Goal: Communication & Community: Answer question/provide support

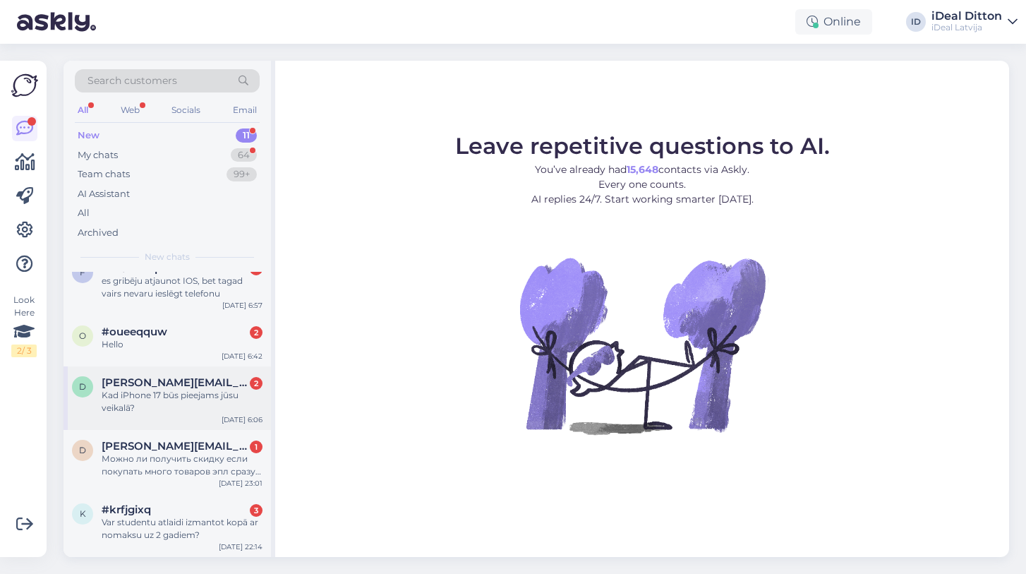
scroll to position [373, 0]
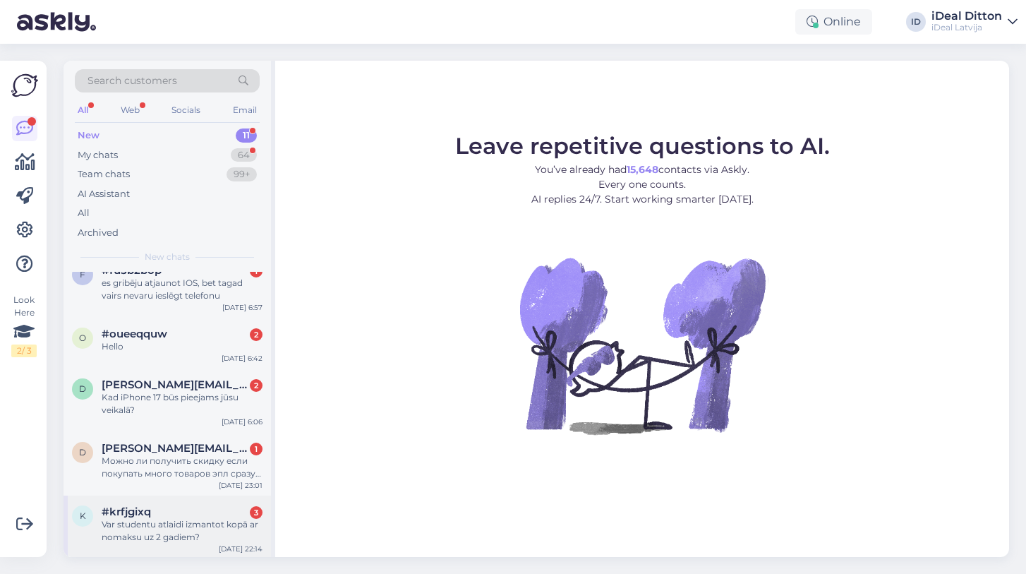
click at [201, 535] on div "Var studentu atlaidi izmantot kopā ar nomaksu uz 2 gadiem?" at bounding box center [182, 530] width 161 height 25
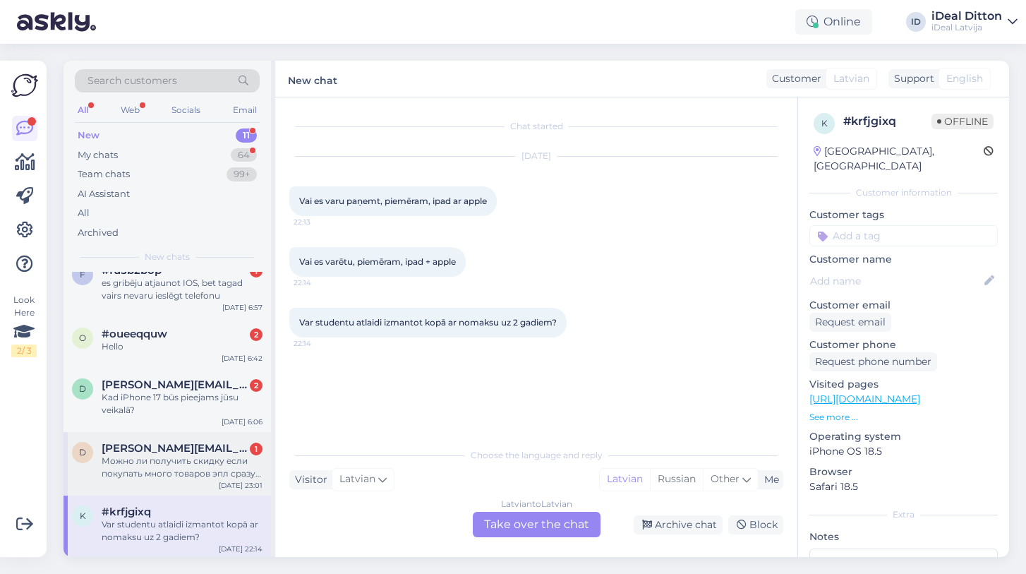
click at [232, 451] on span "[PERSON_NAME][EMAIL_ADDRESS][DOMAIN_NAME]" at bounding box center [175, 448] width 147 height 13
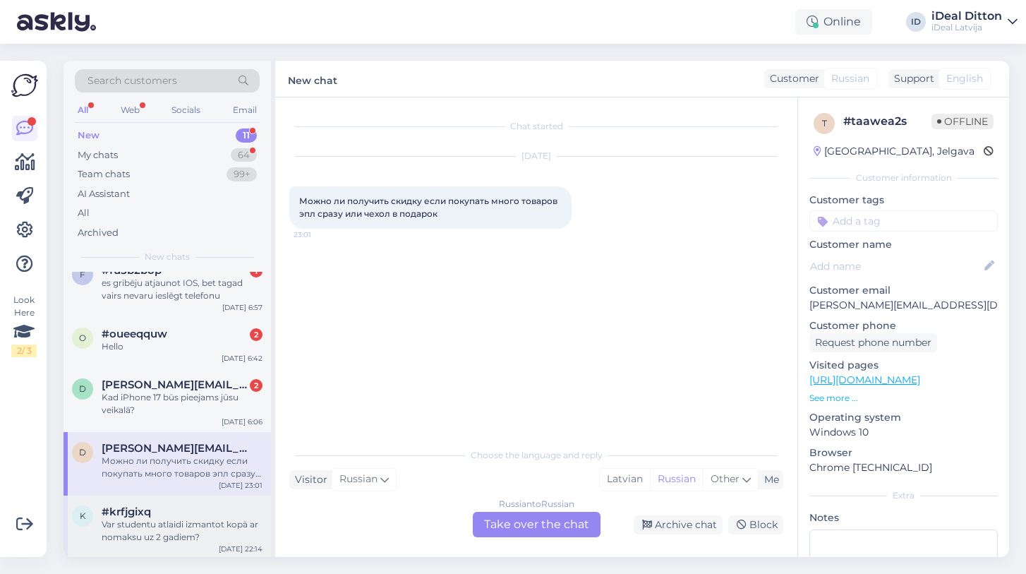
click at [217, 509] on div "#krfjgixq" at bounding box center [182, 511] width 161 height 13
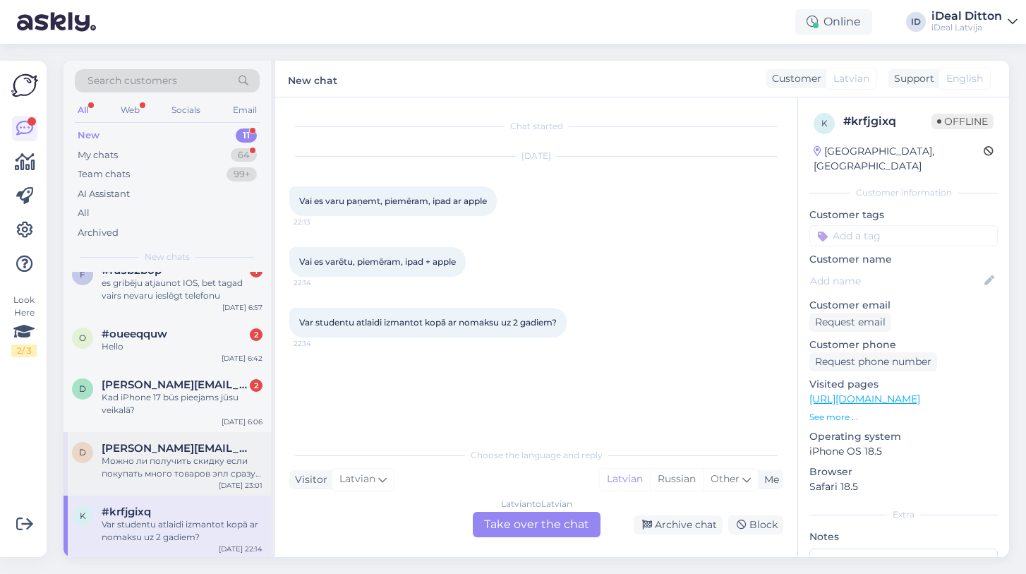
click at [186, 473] on div "Можно ли получить скидку если покупать много товаров эпл сразу или чехол в пода…" at bounding box center [182, 466] width 161 height 25
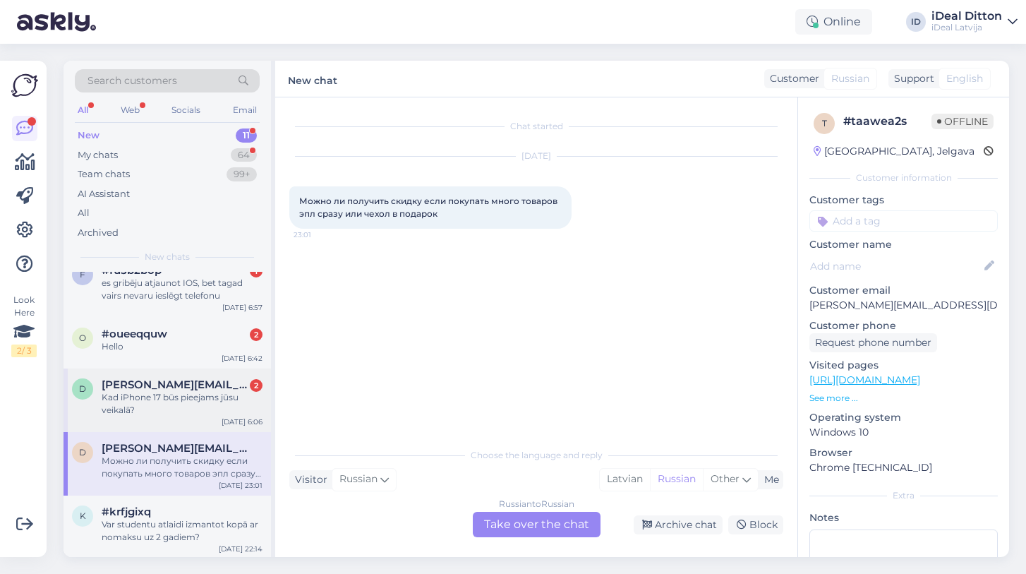
click at [211, 391] on div "Kad iPhone 17 būs pieejams jūsu veikalā?" at bounding box center [182, 403] width 161 height 25
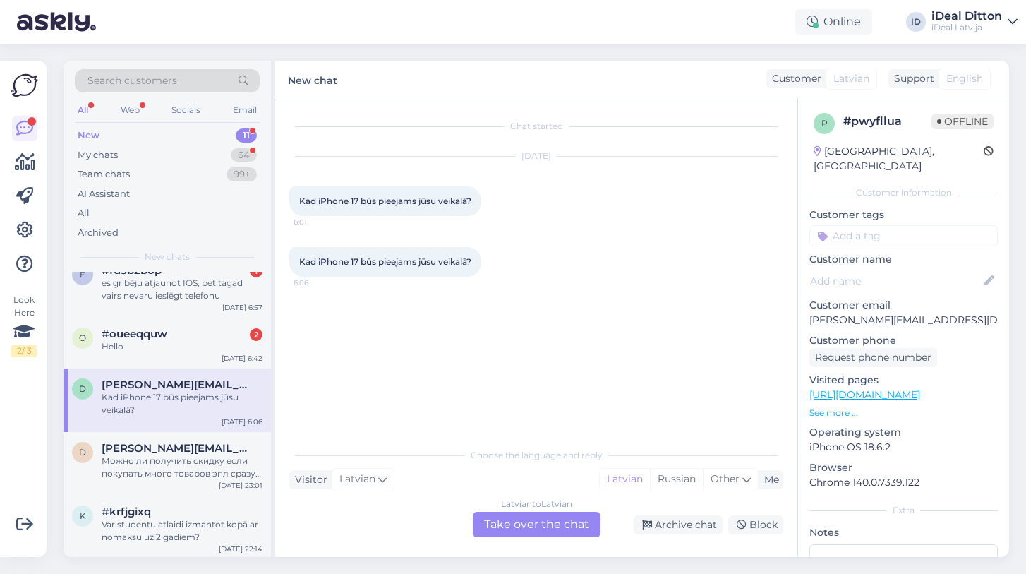
click at [509, 526] on div "Latvian to Latvian Take over the chat" at bounding box center [537, 523] width 128 height 25
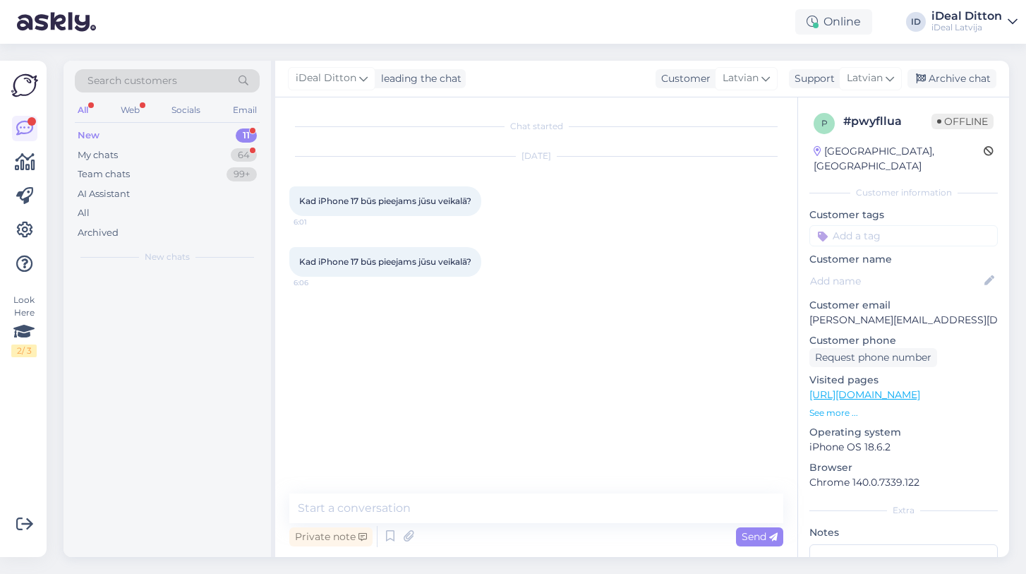
scroll to position [0, 0]
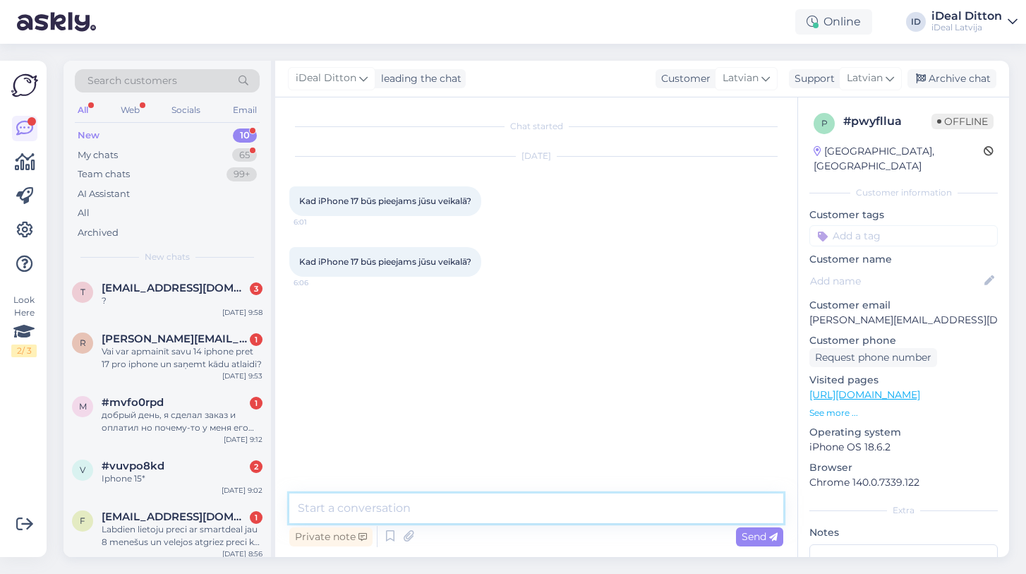
click at [504, 504] on textarea at bounding box center [536, 508] width 494 height 30
click at [352, 510] on textarea "Labdien! būs pieejams veikalā [DATE]!" at bounding box center [536, 508] width 494 height 30
type textarea "Labdien! iPhone 17 būs pieejams veikalā [DATE]!"
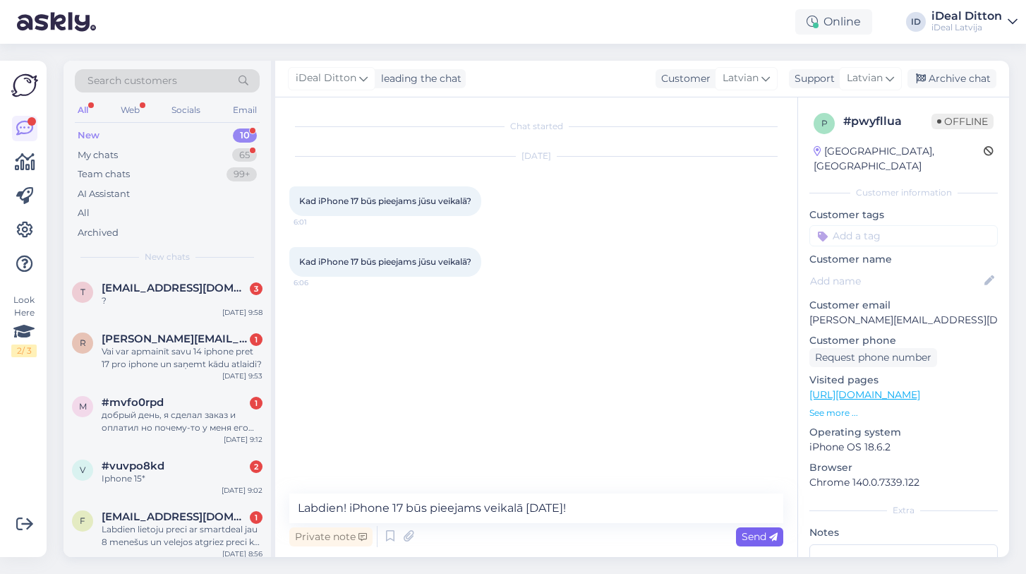
click at [758, 538] on span "Send" at bounding box center [759, 536] width 36 height 13
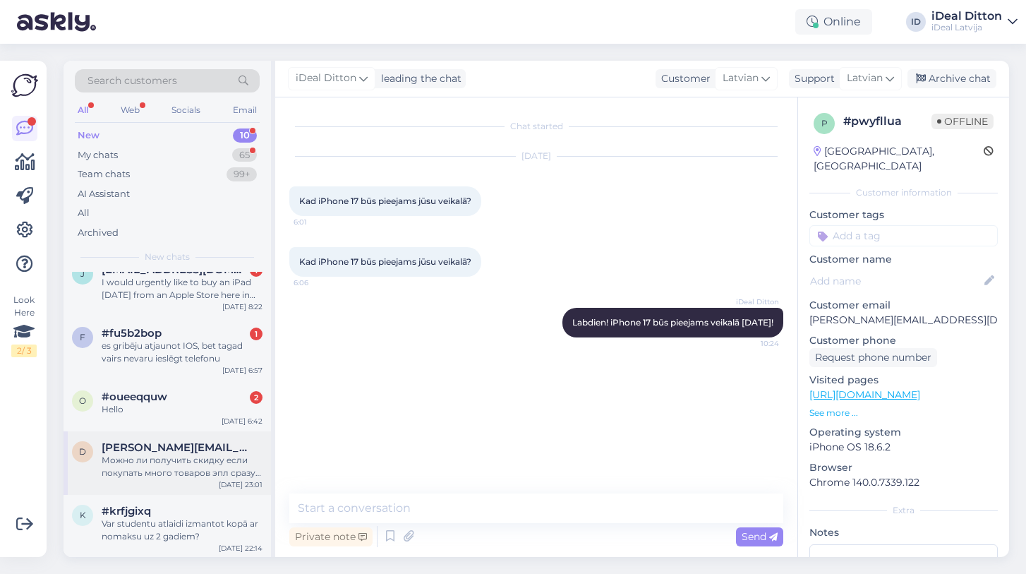
scroll to position [310, 0]
click at [214, 408] on div "Hello" at bounding box center [182, 410] width 161 height 13
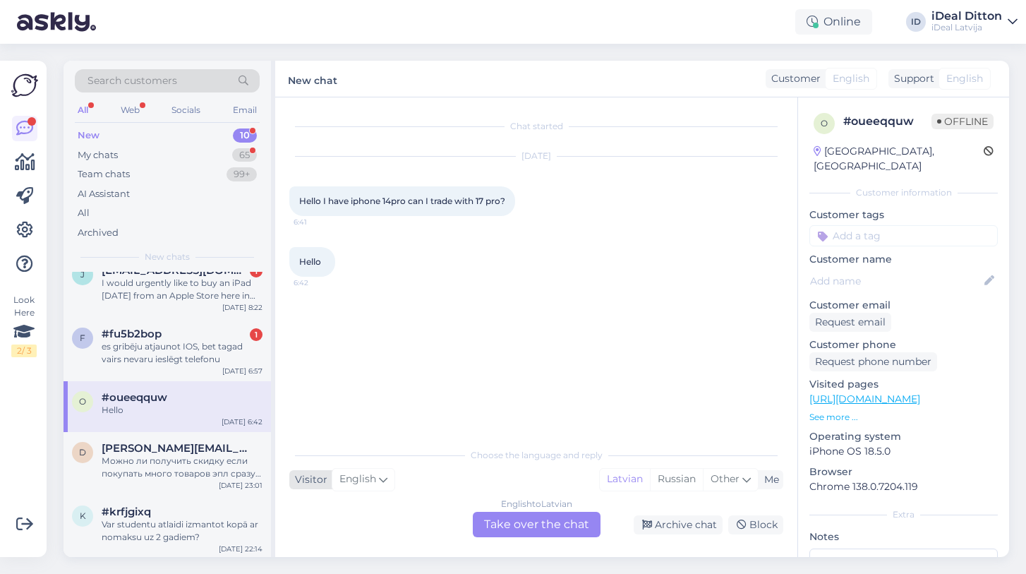
click at [370, 483] on span "English" at bounding box center [357, 479] width 37 height 16
click at [198, 362] on div "es gribēju atjaunot IOS, bet tagad vairs nevaru ieslēgt telefonu" at bounding box center [182, 352] width 161 height 25
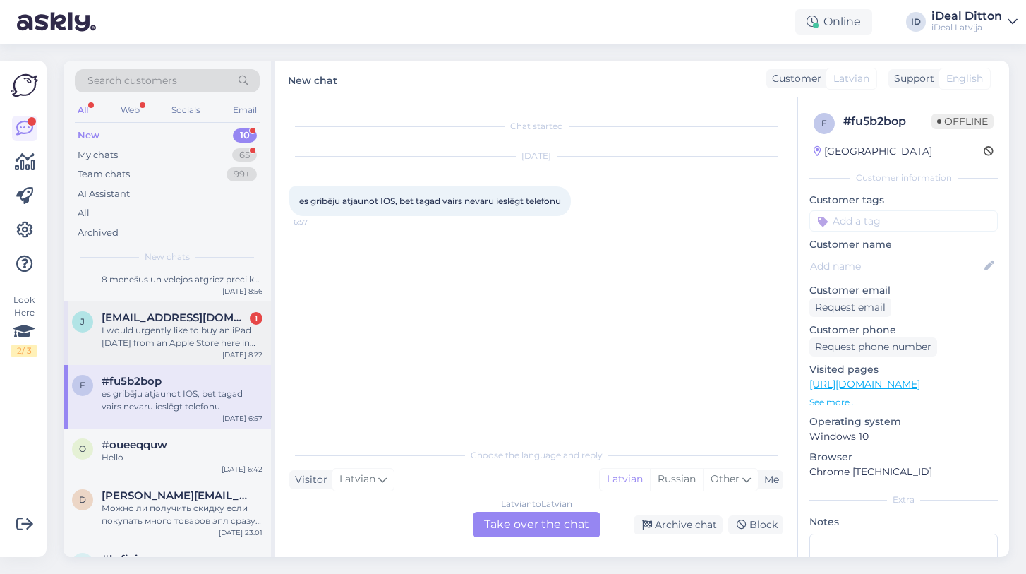
scroll to position [230, 0]
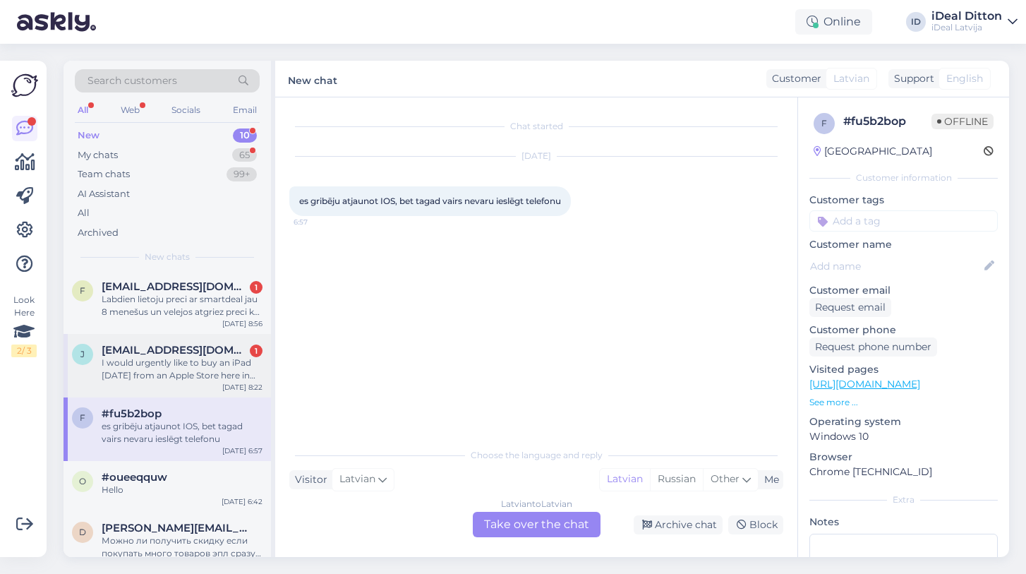
click at [193, 356] on div "I would urgently like to buy an iPad [DATE] from an Apple Store here in [GEOGRA…" at bounding box center [182, 368] width 161 height 25
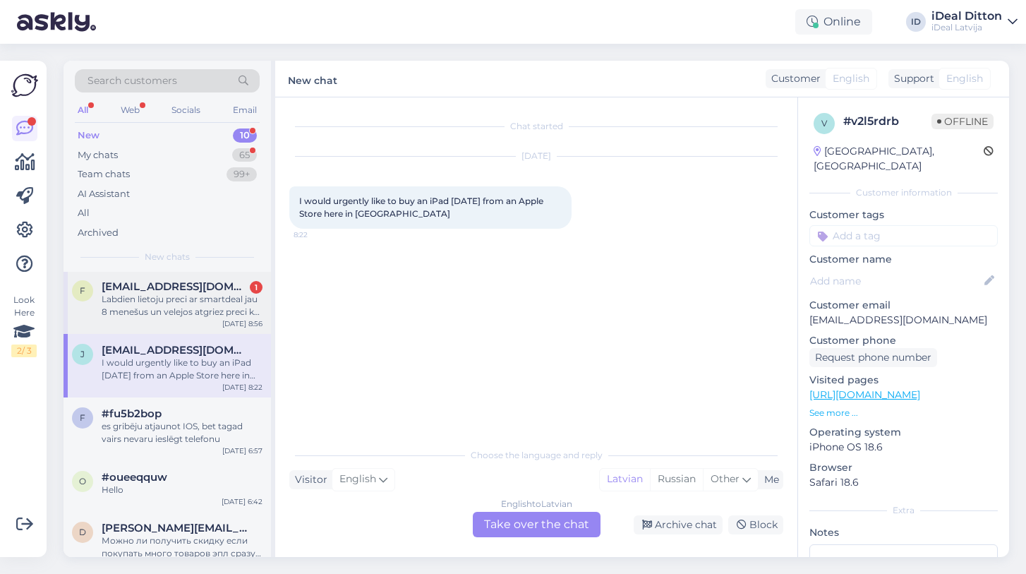
click at [205, 324] on div "f [EMAIL_ADDRESS][DOMAIN_NAME] 1 Labdien lietoju preci ar smartdeal jau 8 meneš…" at bounding box center [166, 301] width 207 height 63
click at [241, 376] on div "I would urgently like to buy an iPad [DATE] from an Apple Store here in [GEOGRA…" at bounding box center [182, 368] width 161 height 25
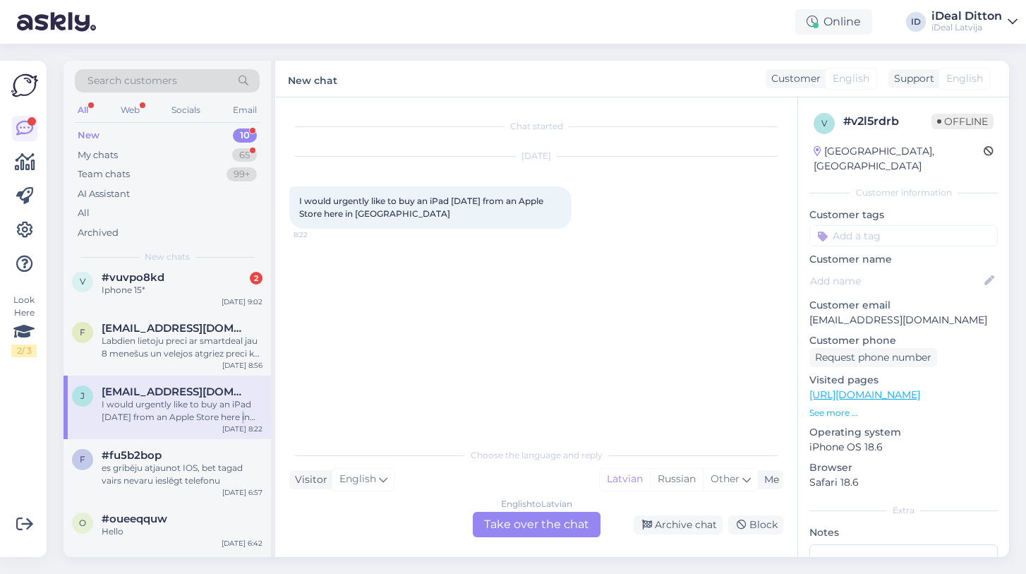
scroll to position [174, 0]
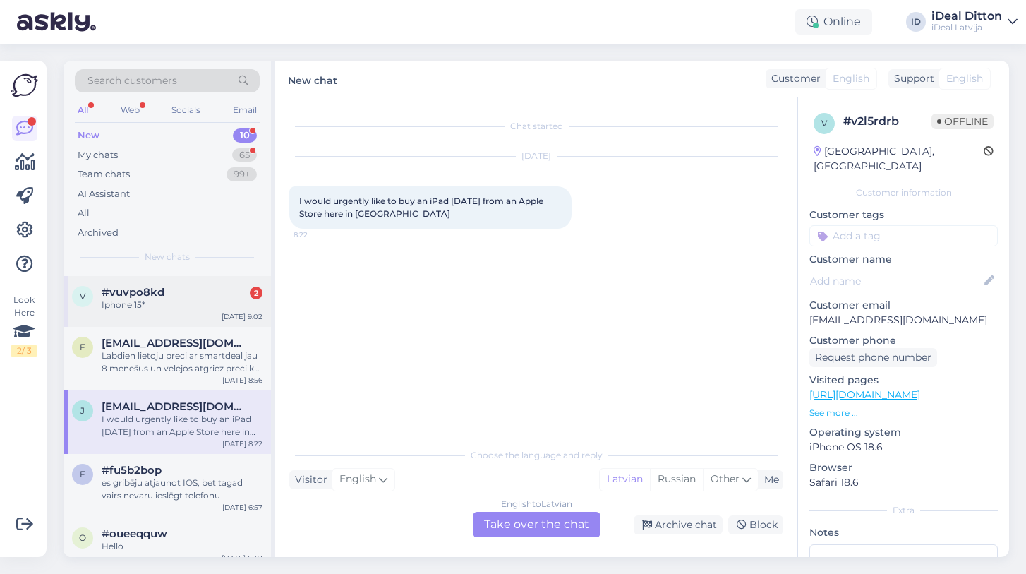
click at [214, 302] on div "Iphone 15*" at bounding box center [182, 304] width 161 height 13
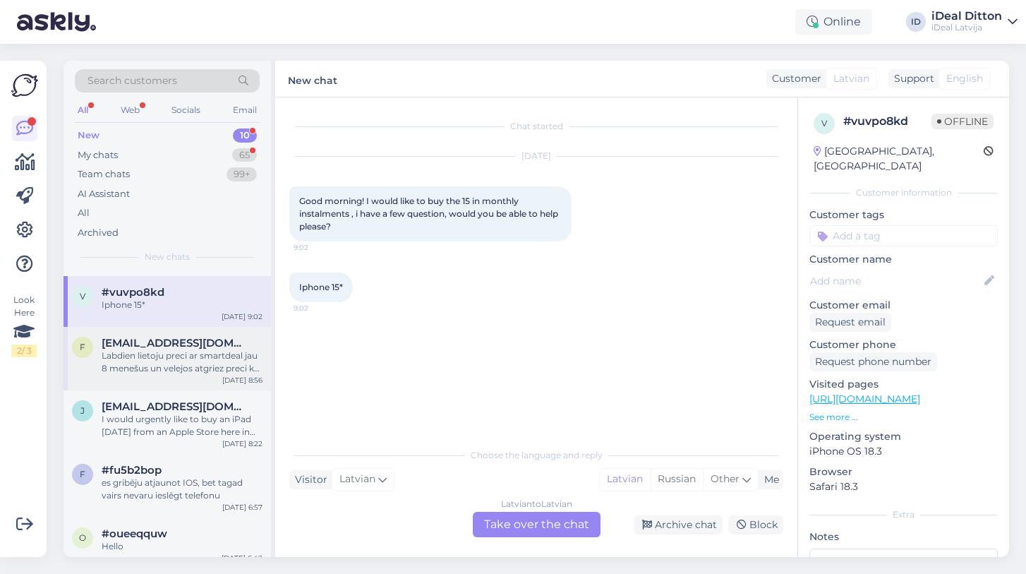
click at [202, 357] on div "Labdien lietoju preci ar smartdeal jau 8 menešus un velejos atgriez preci kā to…" at bounding box center [182, 361] width 161 height 25
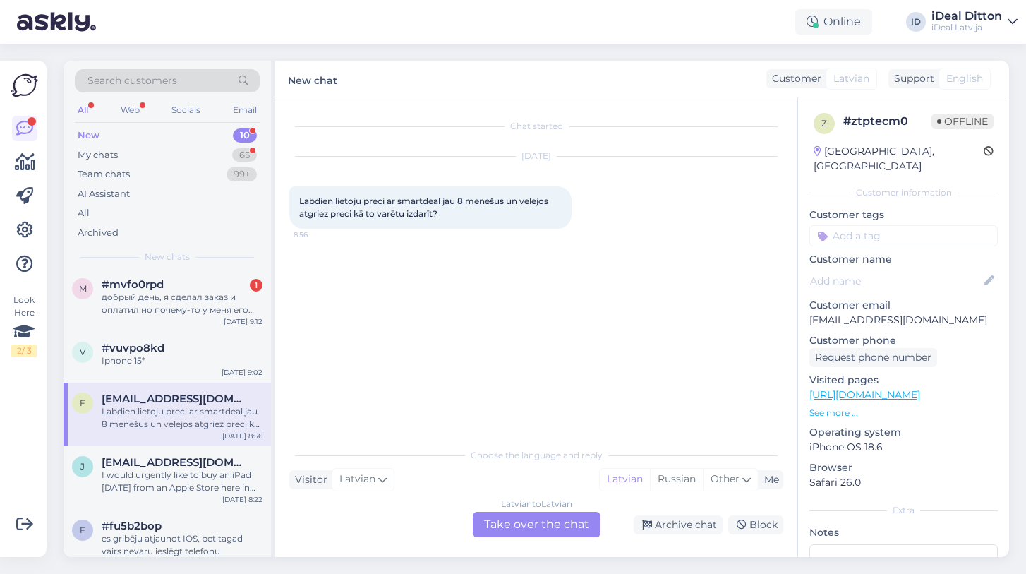
scroll to position [114, 0]
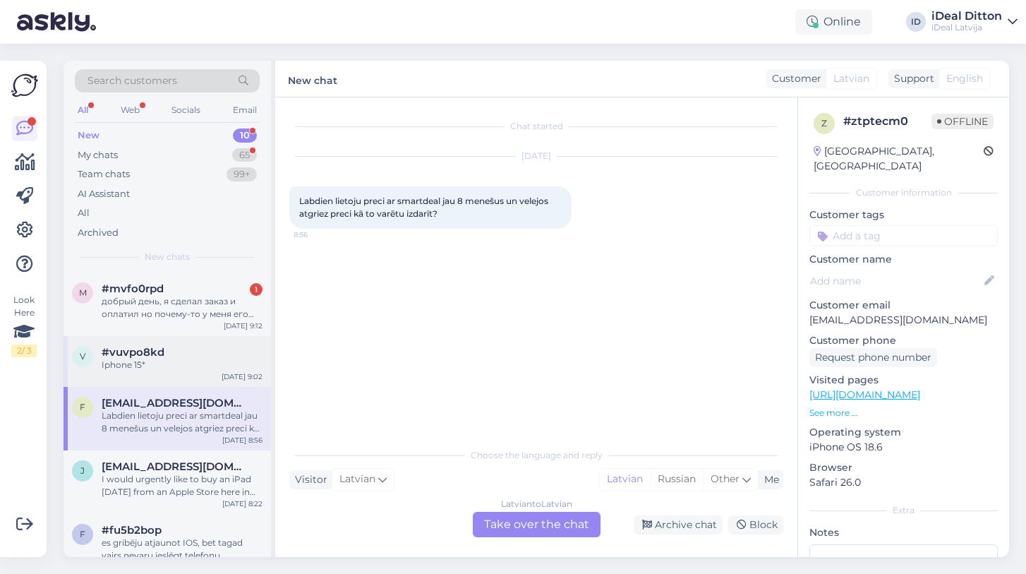
click at [176, 365] on div "Iphone 15*" at bounding box center [182, 364] width 161 height 13
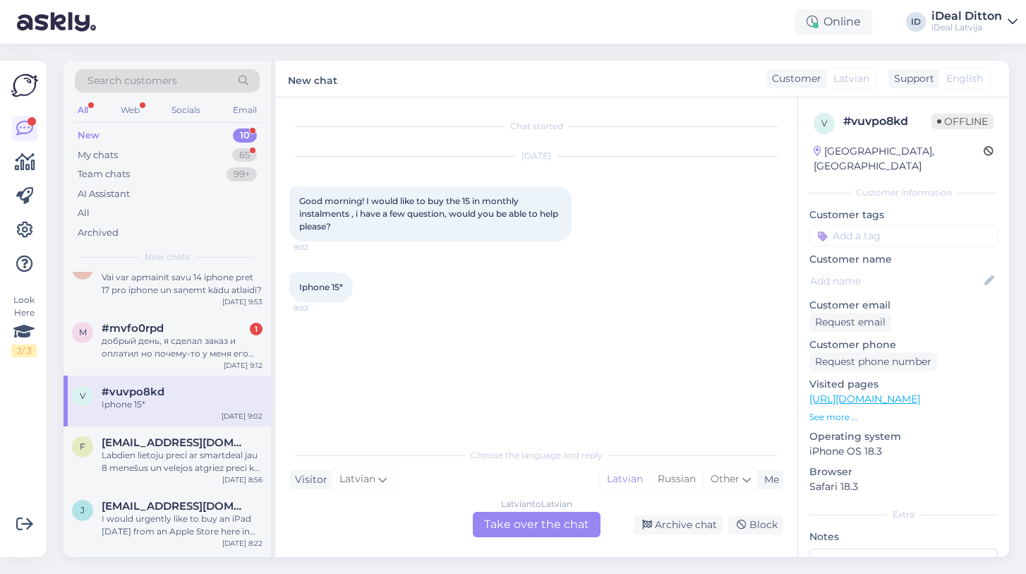
scroll to position [62, 0]
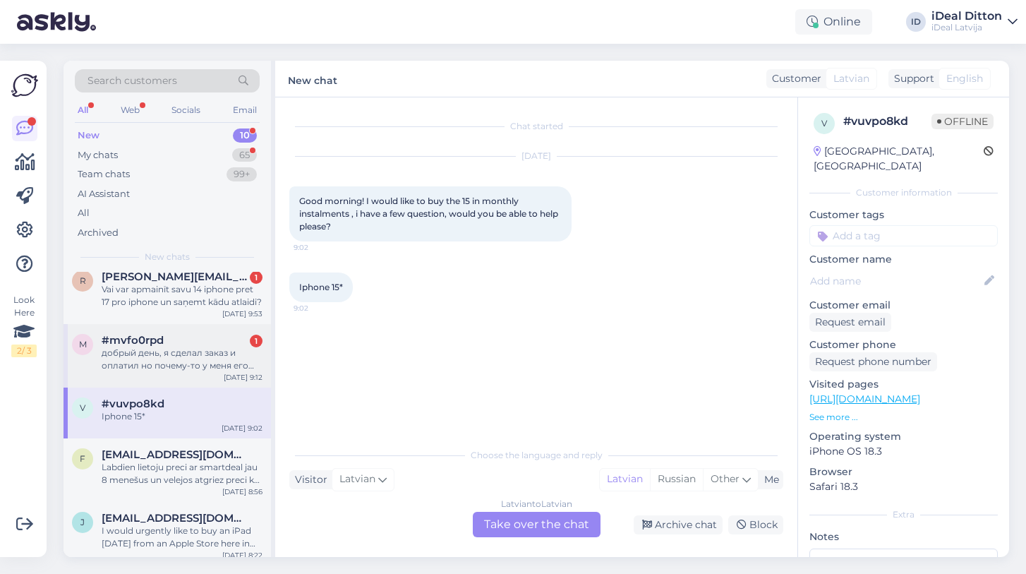
click at [213, 355] on div "добрый день, я сделал заказ и оплатил но почему-то у меня его нет в профиле" at bounding box center [182, 358] width 161 height 25
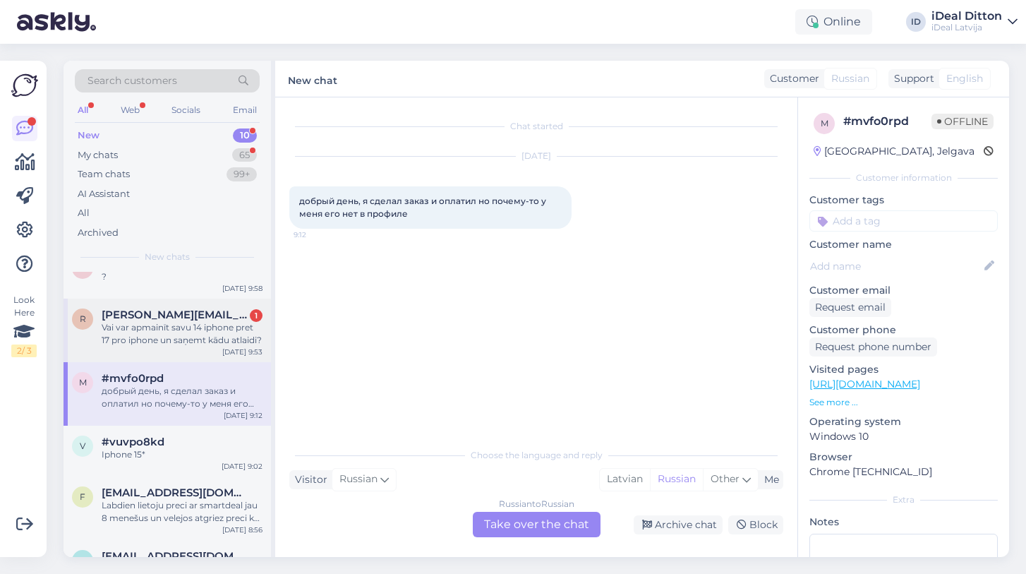
scroll to position [19, 0]
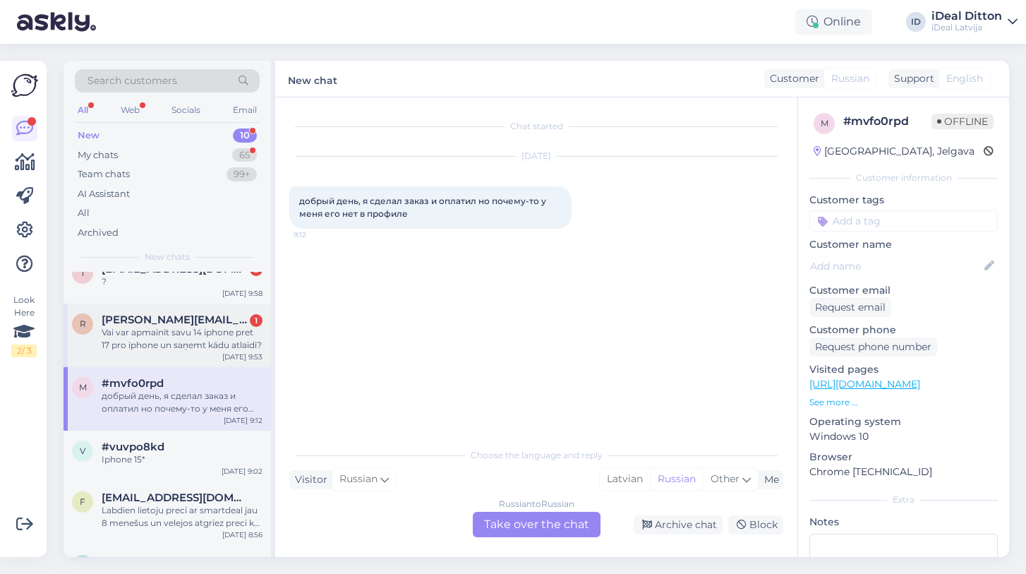
click at [190, 347] on div "Vai var apmainīt savu 14 iphone pret 17 pro iphone un saņemt kādu atlaidi?" at bounding box center [182, 338] width 161 height 25
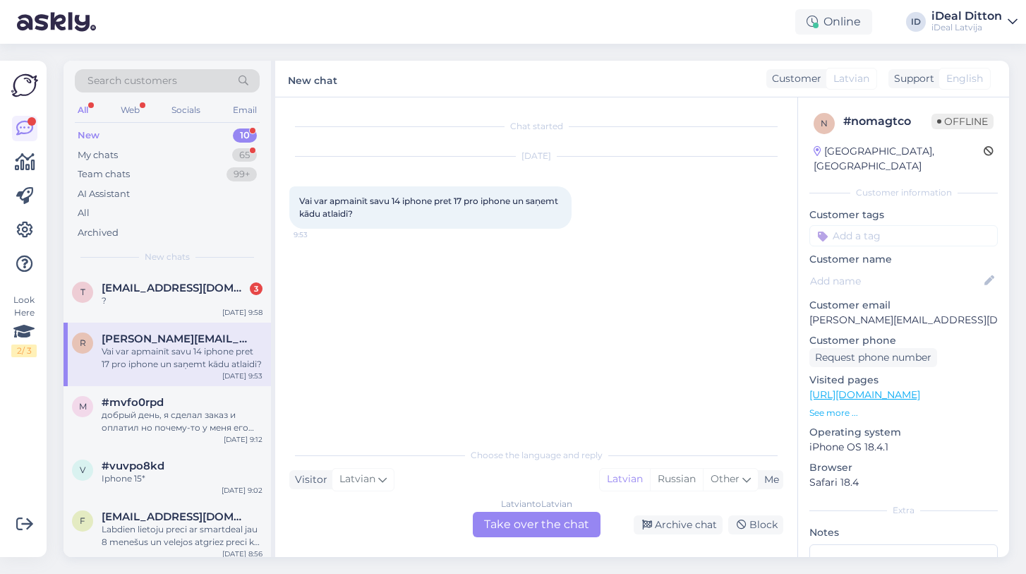
scroll to position [0, 0]
click at [507, 521] on div "Latvian to Latvian Take over the chat" at bounding box center [537, 523] width 128 height 25
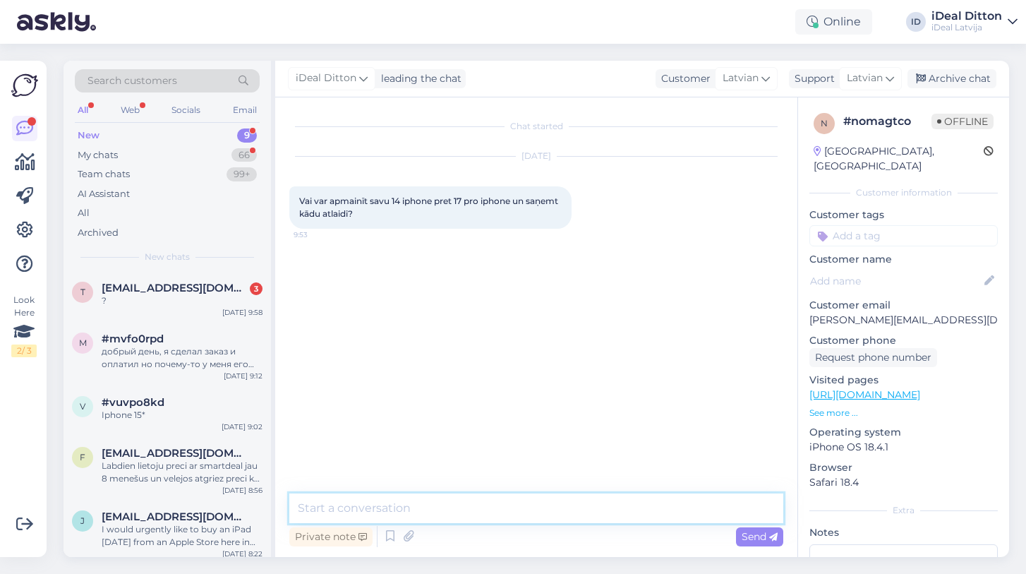
click at [485, 520] on textarea at bounding box center [536, 508] width 494 height 30
type textarea "Labdien"
